Goal: Information Seeking & Learning: Compare options

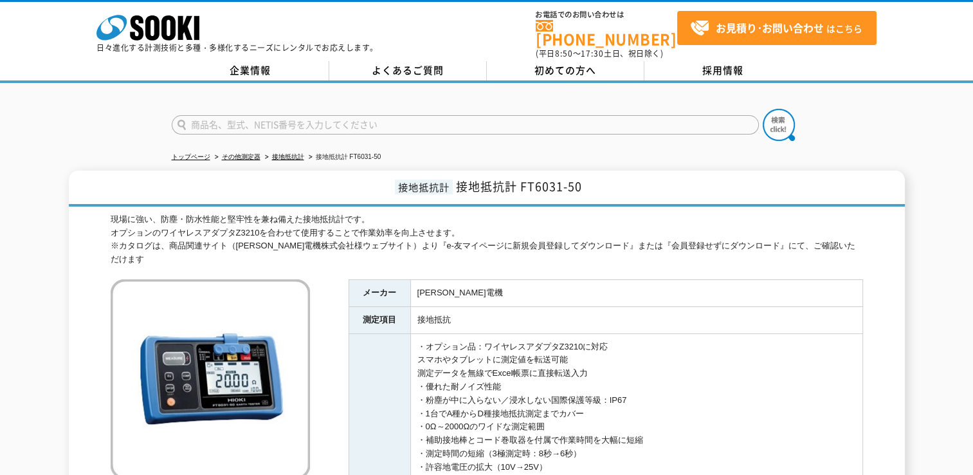
click at [519, 228] on div "現場に強い、防塵・防水性能と堅牢性を兼ね備えた接地抵抗計です。 オプションのワイヤレスアダプタZ3210を合わせて使用することで作業効率を向上させます。 ※カ…" at bounding box center [487, 239] width 753 height 53
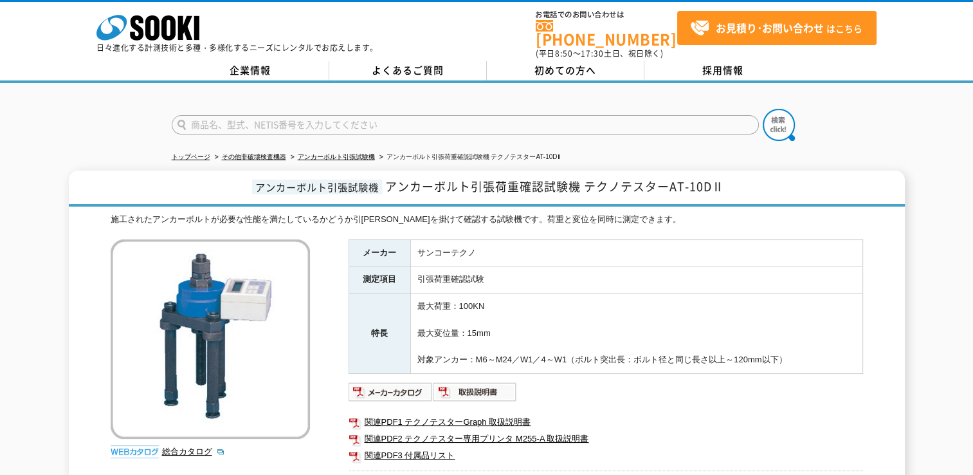
click at [108, 112] on div at bounding box center [486, 114] width 973 height 62
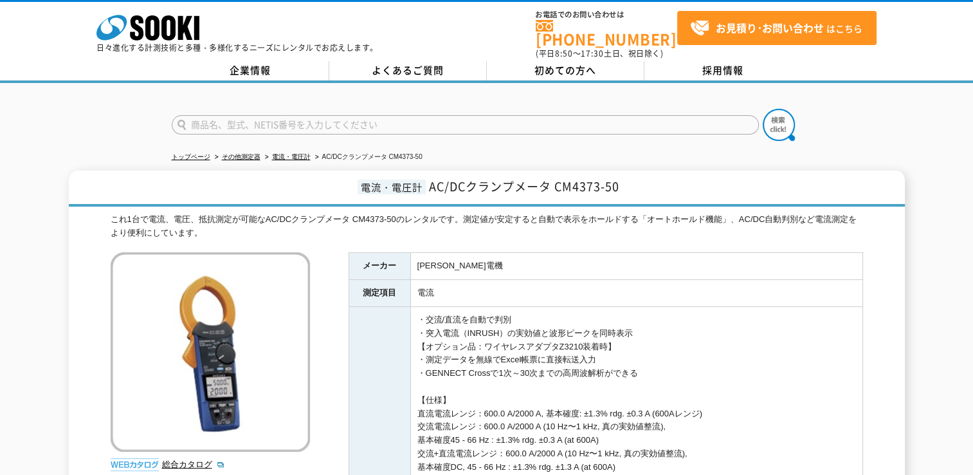
click at [127, 96] on div at bounding box center [486, 114] width 973 height 62
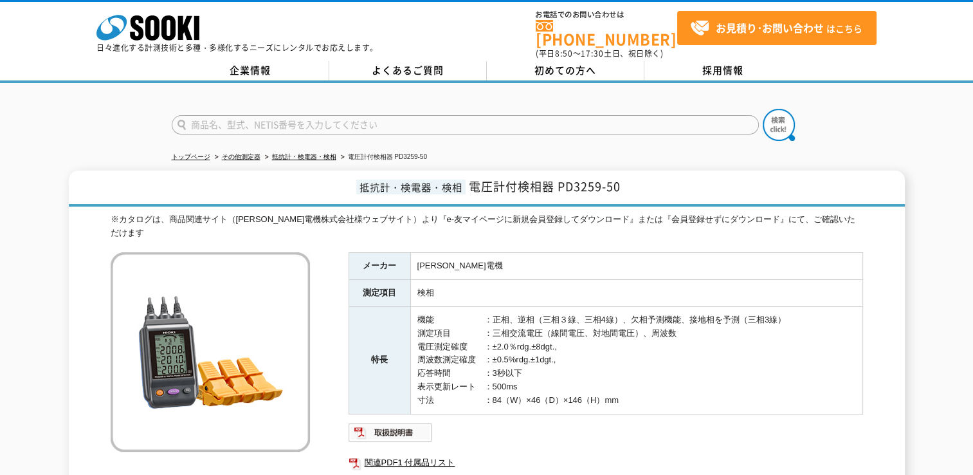
click at [293, 221] on div "※カタログは、商品関連サイト（日置電機株式会社様ウェブサイト）より『e-友マイページに新規会員登録してダウンロード』または『会員登録せずにダウンロード』にて、…" at bounding box center [487, 371] width 753 height 316
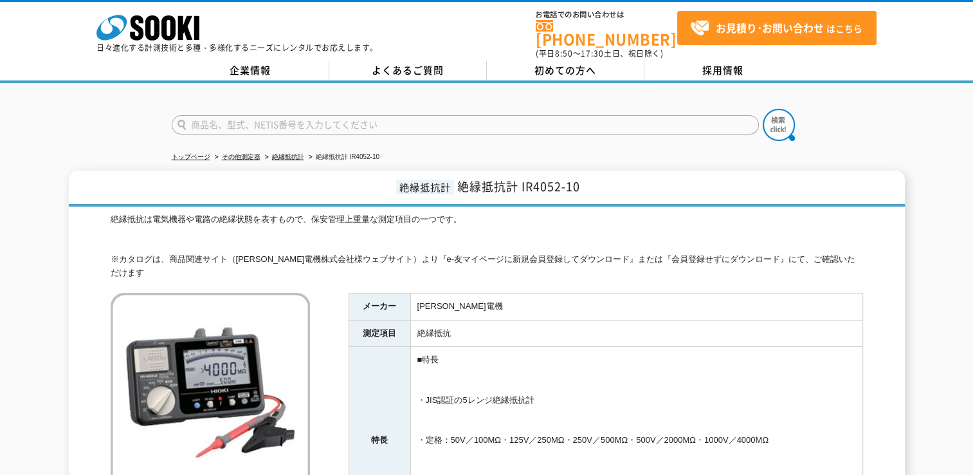
drag, startPoint x: 754, startPoint y: 319, endPoint x: 894, endPoint y: 370, distance: 149.1
click at [755, 322] on td "絶縁抵抗" at bounding box center [636, 333] width 452 height 27
click at [901, 140] on div "トップページ その他測定器 絶縁抵抗計 絶縁抵抗計 IR4052-10 絶縁抵抗計 絶縁抵抗計 IR4052-10 絶縁抵抗は電気機器や電路の絶縁状態を表すも…" at bounding box center [486, 356] width 973 height 546
